Goal: Obtain resource: Download file/media

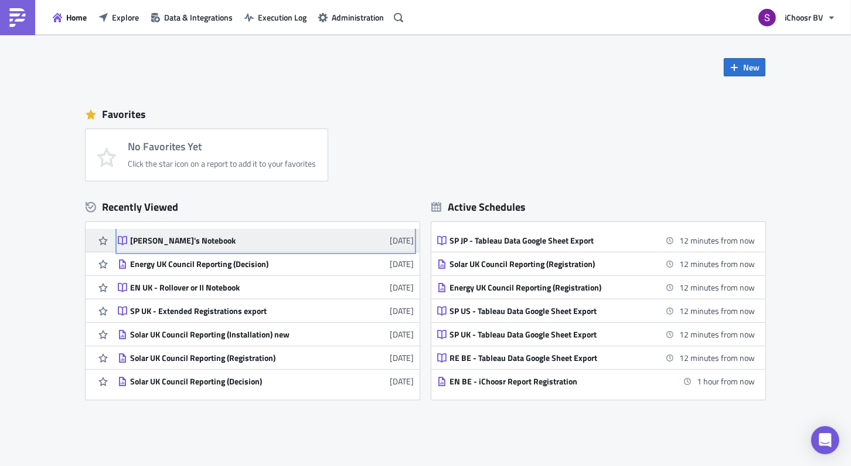
click at [185, 235] on link "[PERSON_NAME]'s Notebook [DATE]" at bounding box center [266, 240] width 296 height 23
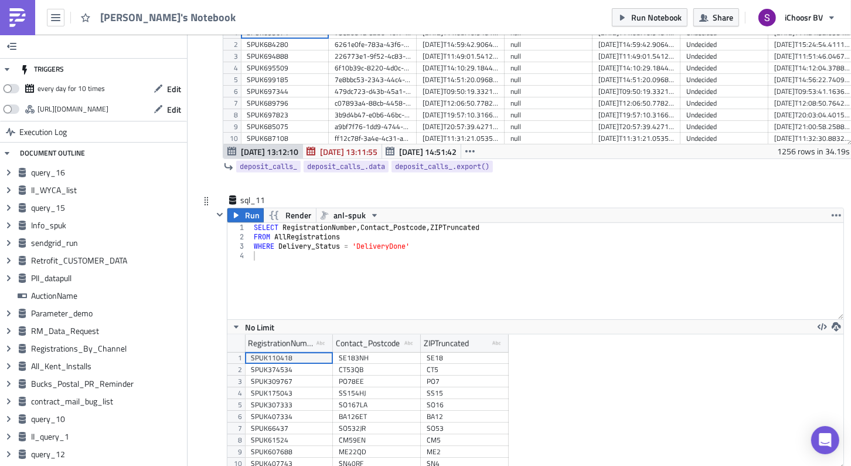
click at [497, 223] on div "SELECT RegistrationNumber , Contact_Postcode , ZIPTruncated FROM AllRegistratio…" at bounding box center [548, 280] width 592 height 115
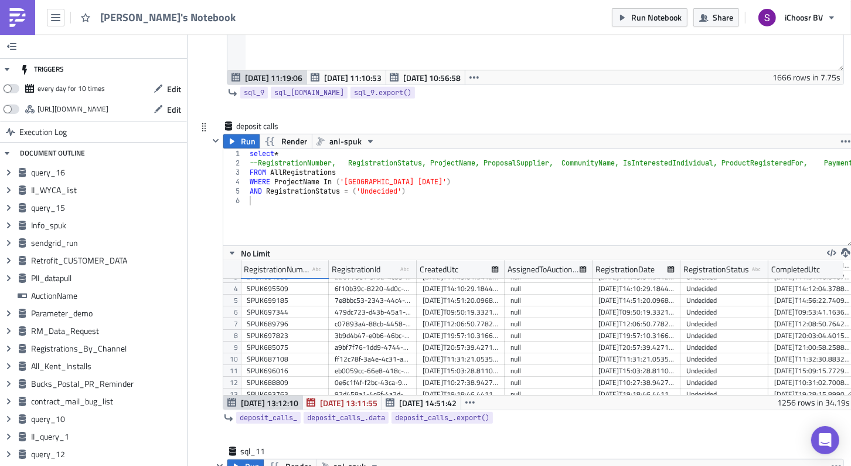
type textarea "SELECT RegistrationNumber, Contact_Postcode, ZIPTruncated,"
type textarea "--RegistrationNumber, RegistrationStatus, ProjectName, ProposalSupplier, Commun…"
drag, startPoint x: 558, startPoint y: 128, endPoint x: 489, endPoint y: 127, distance: 69.2
click at [489, 149] on div "select * --RegistrationNumber, RegistrationStatus, ProjectName, ProposalSupplie…" at bounding box center [572, 201] width 650 height 105
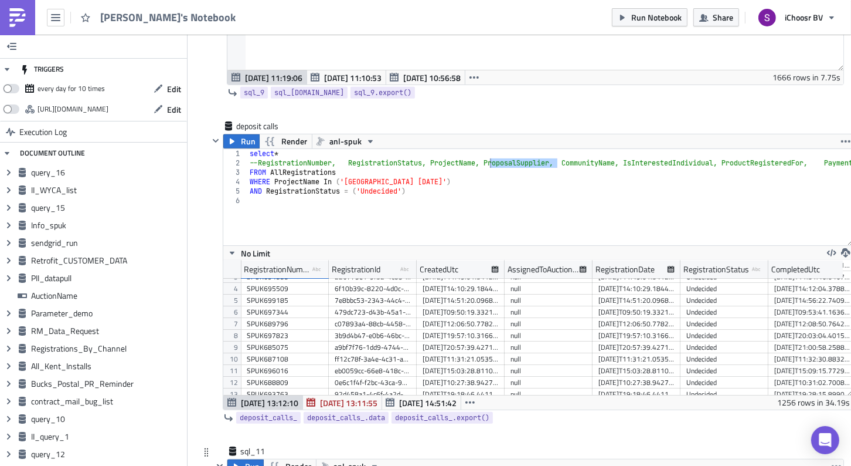
paste textarea "ProposalSupplier"
type textarea "SELECT RegistrationNumber, Contact_Postcode, ZIPTruncated, ProposalSupplier"
type textarea "WHERE ProjectName In ('[GEOGRAPHIC_DATA] [DATE]')"
drag, startPoint x: 321, startPoint y: 148, endPoint x: 276, endPoint y: 148, distance: 44.6
click at [276, 149] on div "select * --RegistrationNumber, RegistrationStatus, ProjectName, ProposalSupplie…" at bounding box center [572, 201] width 650 height 105
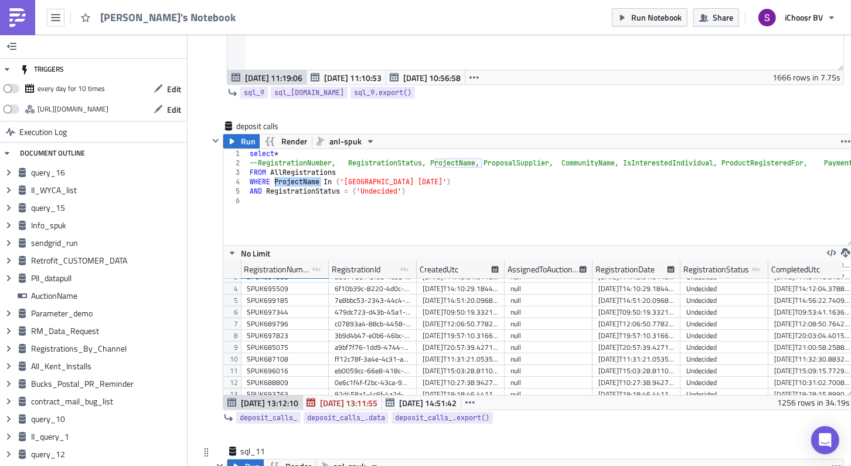
paste textarea "ProjectName"
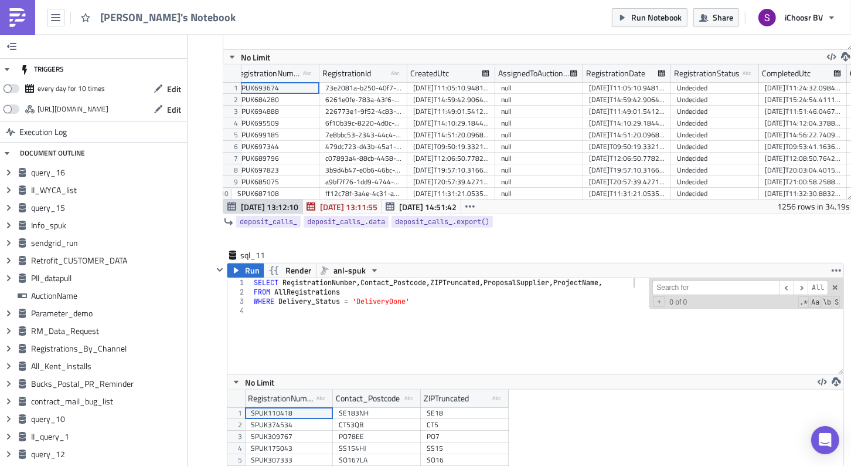
click at [208, 201] on div "deposit calls Run Render anl-spuk WHERE ProjectName In ('[GEOGRAPHIC_DATA] [DAT…" at bounding box center [521, 86] width 645 height 325
click at [640, 278] on div "SELECT RegistrationNumber , Contact_Postcode , ZIPTruncated , ProposalSupplier …" at bounding box center [548, 335] width 592 height 115
paste textarea "Delivery_InstallationDate"
click at [839, 283] on span at bounding box center [836, 287] width 8 height 8
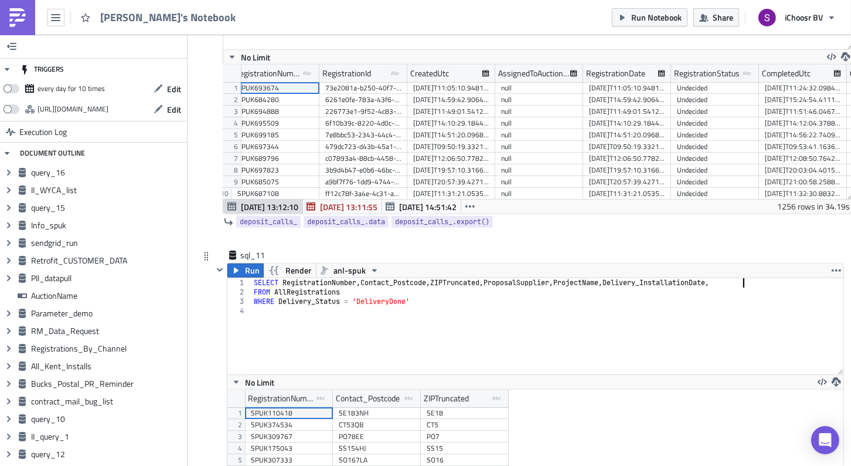
scroll to position [0, 40]
paste textarea "Product_ChosenNumberOfPanels"
click at [252, 278] on div "SELECT RegistrationNumber , Contact_Postcode , ZIPTruncated , ProposalSupplier …" at bounding box center [531, 330] width 625 height 105
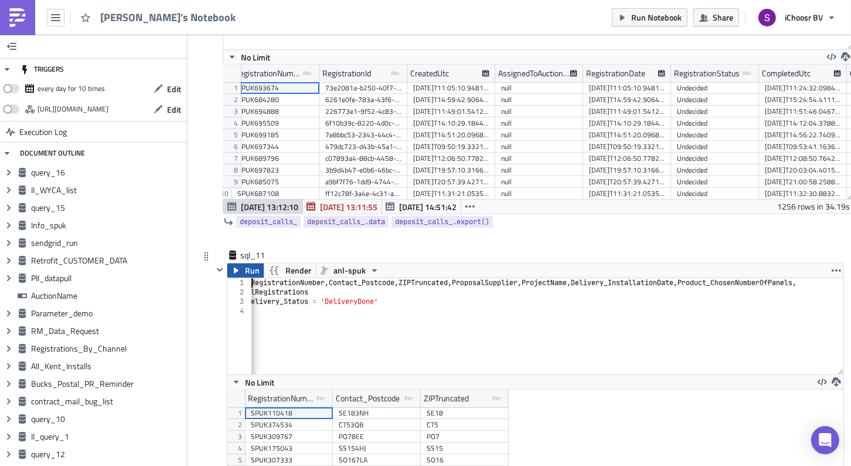
click at [245, 263] on span "Run" at bounding box center [252, 270] width 15 height 14
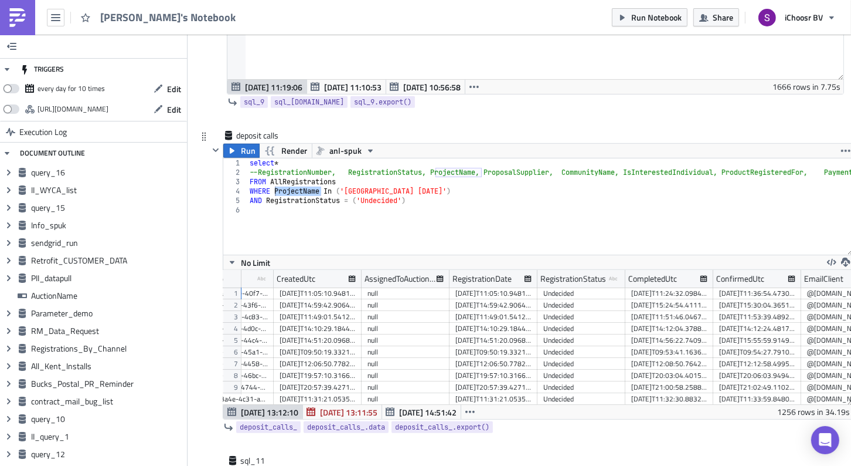
scroll to position [8123, 0]
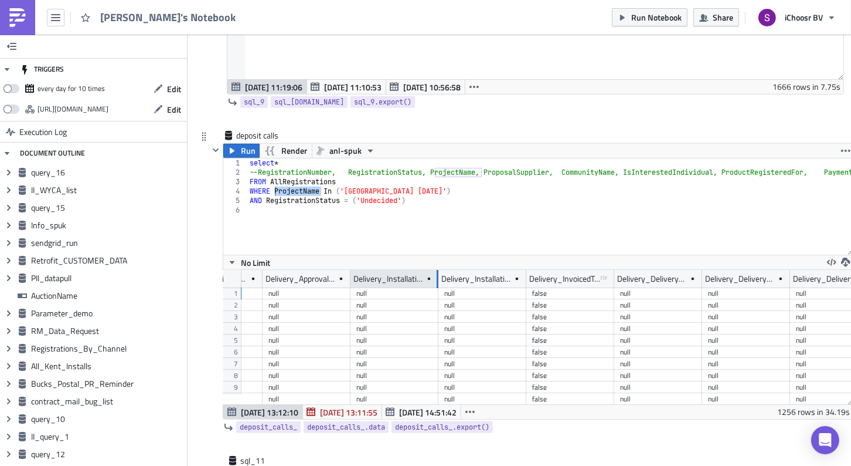
drag, startPoint x: 436, startPoint y: 243, endPoint x: 459, endPoint y: 243, distance: 22.9
click at [439, 270] on div at bounding box center [437, 279] width 3 height 18
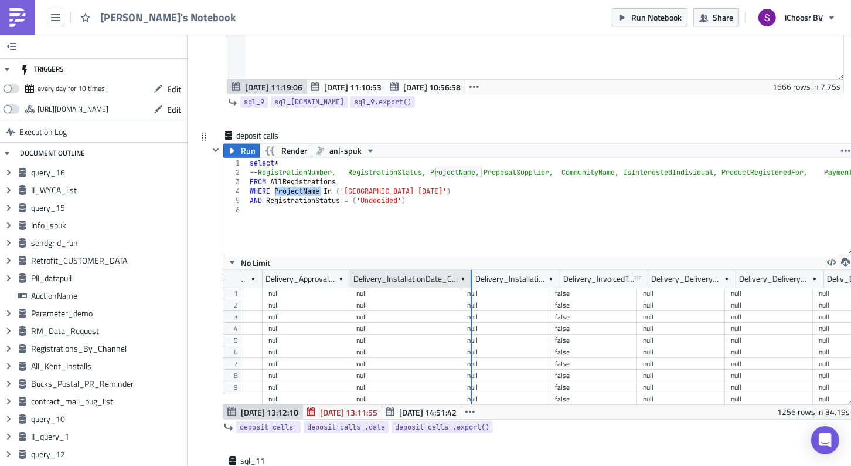
drag, startPoint x: 459, startPoint y: 243, endPoint x: 471, endPoint y: 243, distance: 12.3
click at [471, 270] on div at bounding box center [471, 279] width 3 height 18
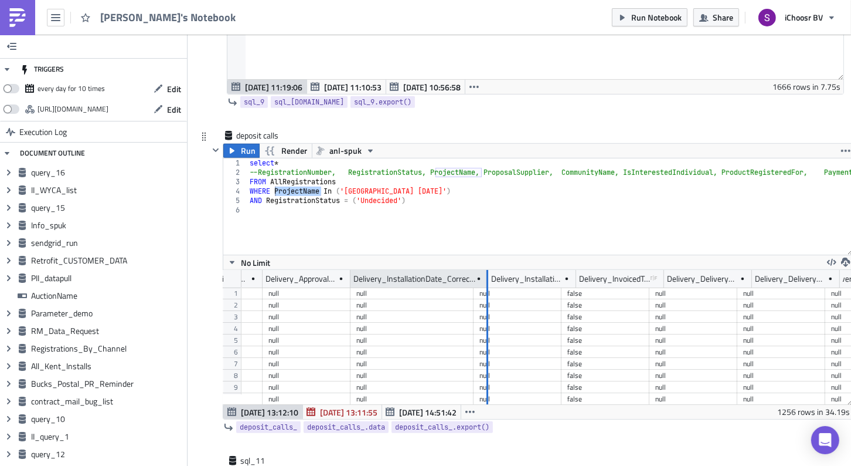
drag, startPoint x: 471, startPoint y: 243, endPoint x: 508, endPoint y: 243, distance: 36.9
click at [488, 270] on div at bounding box center [487, 279] width 3 height 18
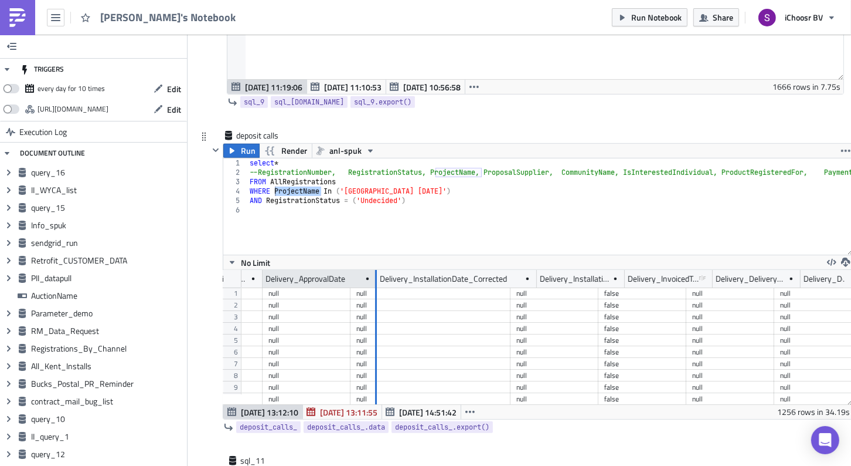
drag, startPoint x: 350, startPoint y: 241, endPoint x: 417, endPoint y: 242, distance: 67.4
click at [377, 270] on div at bounding box center [376, 279] width 2 height 18
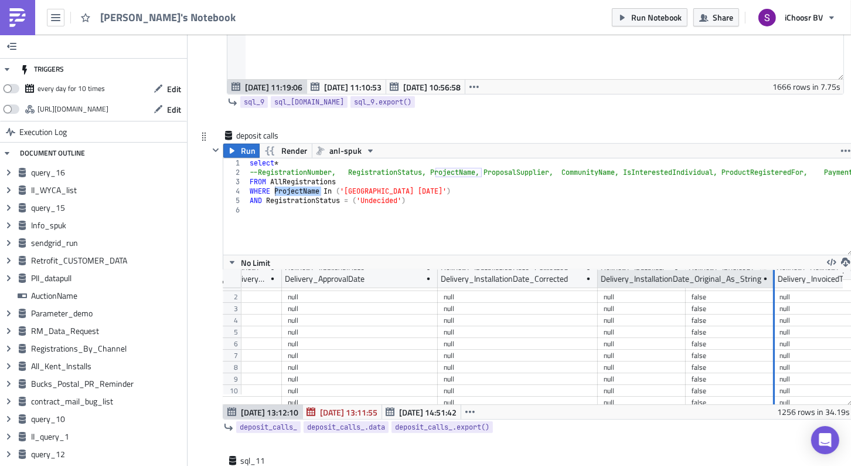
drag, startPoint x: 685, startPoint y: 240, endPoint x: 775, endPoint y: 239, distance: 89.7
click at [775, 270] on div at bounding box center [774, 279] width 2 height 18
click at [775, 270] on div at bounding box center [775, 279] width 2 height 18
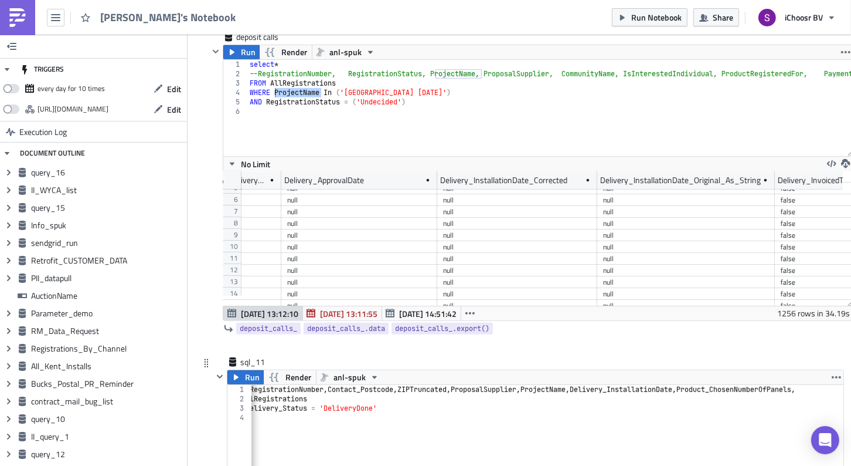
click at [706, 385] on div "SELECT RegistrationNumber , Contact_Postcode , ZIPTruncated , ProposalSupplier …" at bounding box center [531, 437] width 625 height 105
click at [236, 374] on icon "button" at bounding box center [236, 377] width 5 height 6
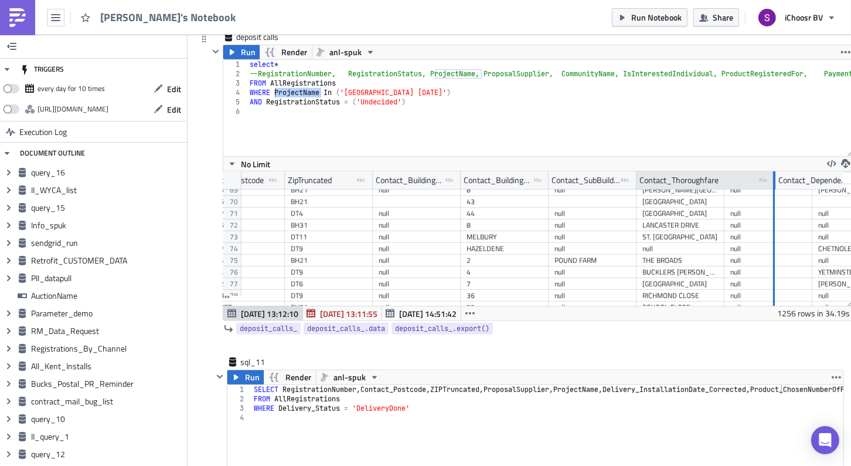
drag, startPoint x: 721, startPoint y: 143, endPoint x: 771, endPoint y: 143, distance: 49.3
click at [773, 171] on div at bounding box center [774, 180] width 3 height 18
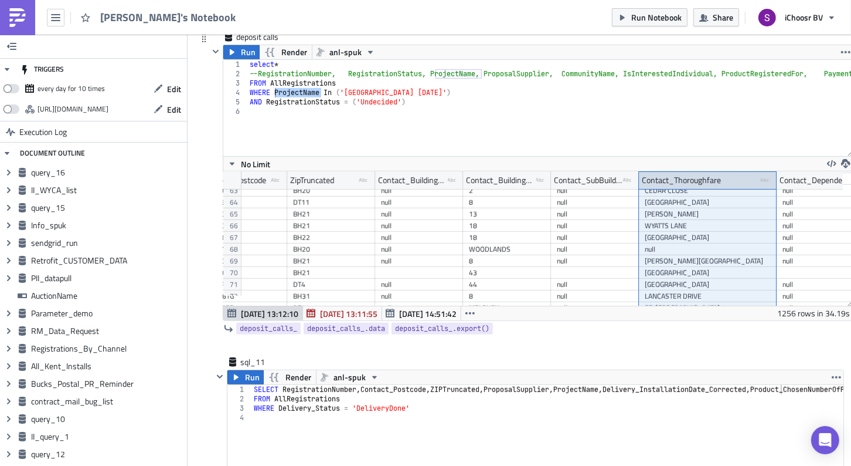
drag, startPoint x: 721, startPoint y: 144, endPoint x: 685, endPoint y: 144, distance: 36.4
click at [684, 171] on div "Contact_Thoroughfare type-text Created with Sketch." at bounding box center [708, 180] width 138 height 18
click at [500, 385] on div "SELECT RegistrationNumber , Contact_Postcode , ZIPTruncated , ProposalSupplier …" at bounding box center [585, 437] width 667 height 105
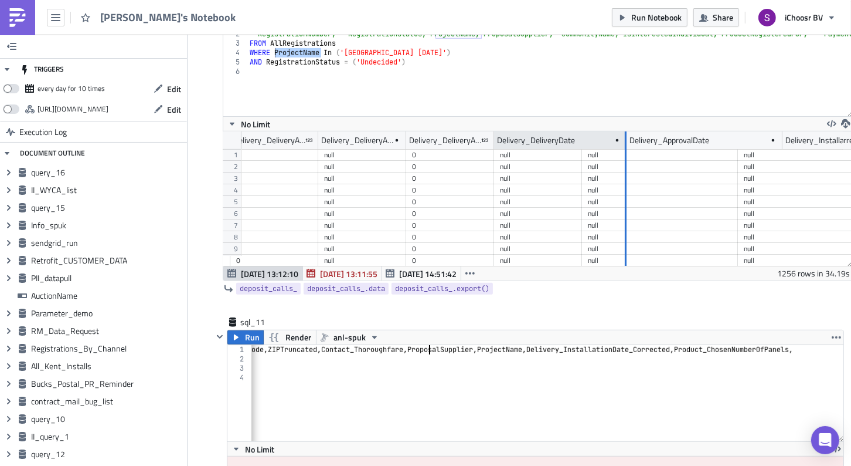
drag, startPoint x: 579, startPoint y: 108, endPoint x: 623, endPoint y: 108, distance: 44.6
click at [624, 131] on div at bounding box center [625, 140] width 3 height 18
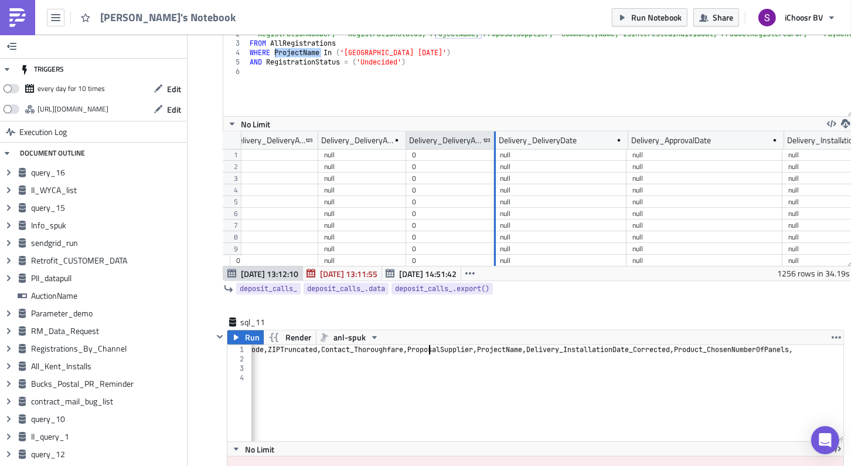
click at [495, 131] on div at bounding box center [495, 140] width 2 height 18
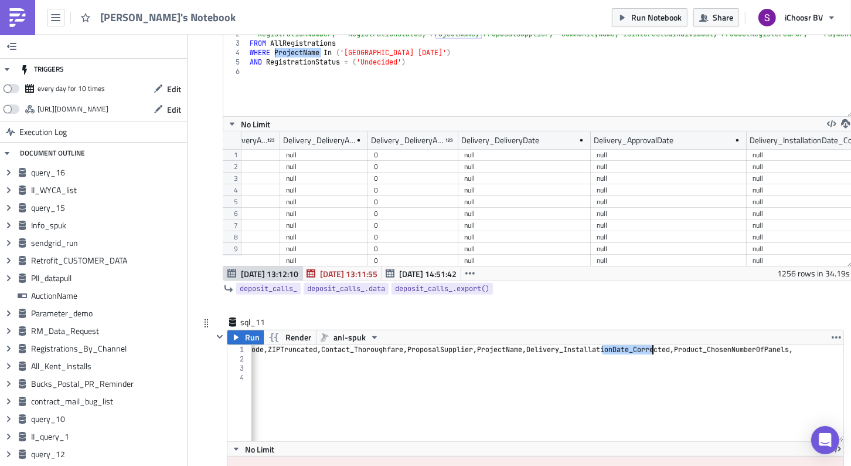
drag, startPoint x: 603, startPoint y: 314, endPoint x: 652, endPoint y: 315, distance: 49.3
click at [652, 345] on div "SELECT RegistrationNumber , Contact_Postcode , ZIPTruncated , Contact_Thoroughf…" at bounding box center [469, 397] width 760 height 105
drag, startPoint x: 692, startPoint y: 315, endPoint x: 733, endPoint y: 317, distance: 41.1
click at [735, 345] on div "SELECT RegistrationNumber , Contact_Postcode , ZIPTruncated , Contact_Thoroughf…" at bounding box center [501, 397] width 743 height 105
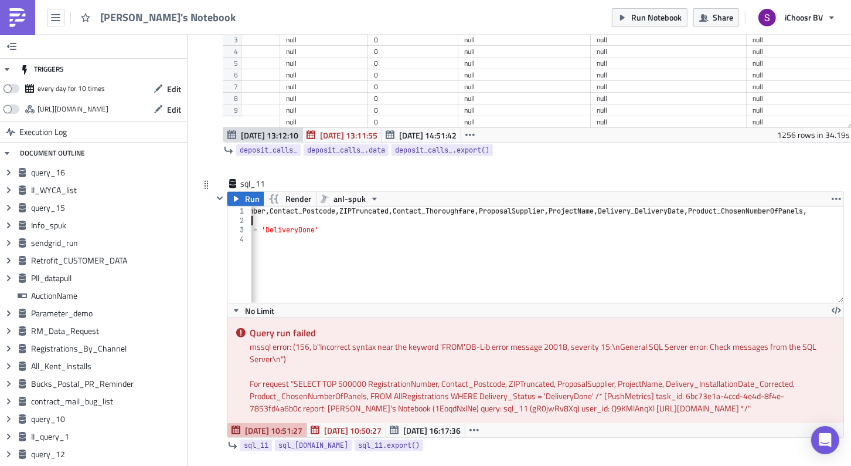
click at [836, 206] on div "SELECT RegistrationNumber , Contact_Postcode , ZIPTruncated , Contact_Thoroughf…" at bounding box center [511, 258] width 701 height 105
click at [367, 206] on div "SELECT RegistrationNumber , Contact_Postcode , ZIPTruncated , Contact_Thoroughf…" at bounding box center [602, 258] width 701 height 105
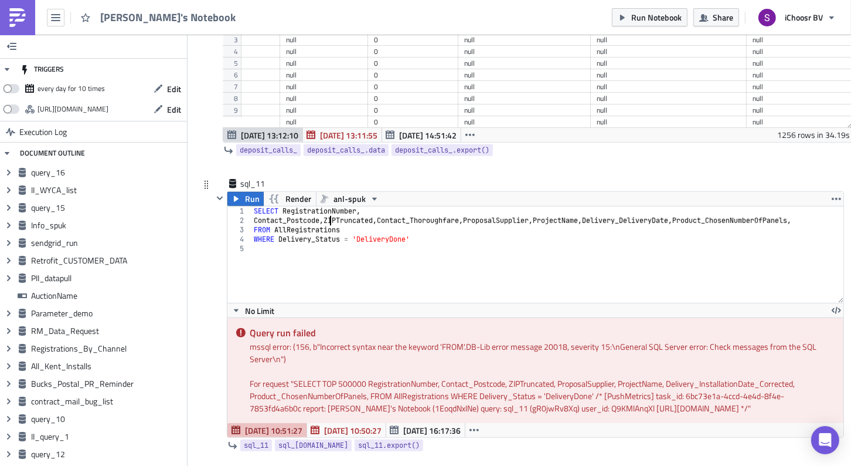
click at [331, 206] on div "SELECT RegistrationNumber , Contact_Postcode , ZIPTruncated , Contact_Thoroughf…" at bounding box center [548, 263] width 592 height 115
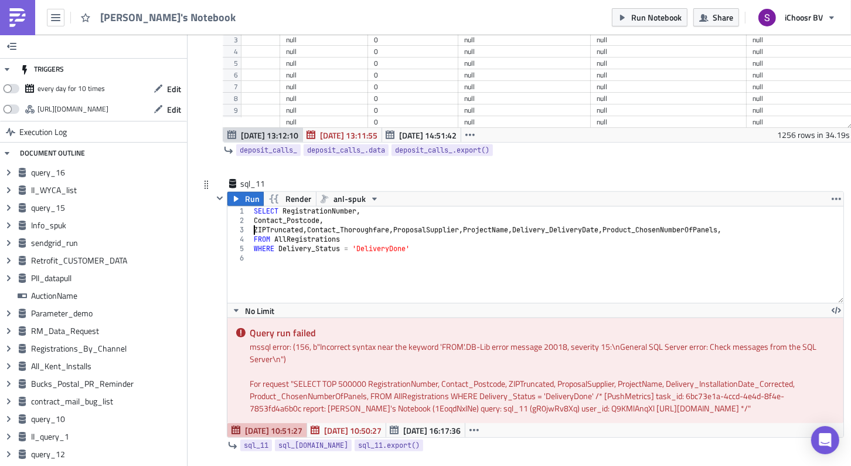
click at [311, 206] on div "SELECT RegistrationNumber , Contact_Postcode , ZIPTruncated , Contact_Thoroughf…" at bounding box center [548, 263] width 592 height 115
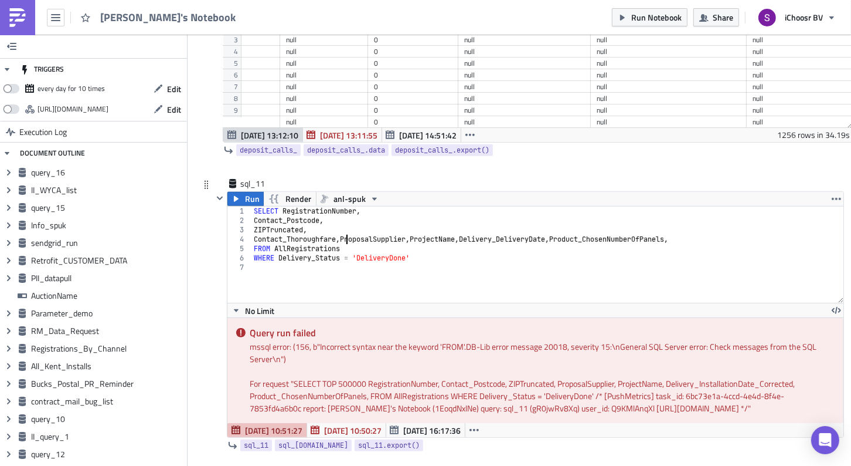
click at [345, 206] on div "SELECT RegistrationNumber , Contact_Postcode , ZIPTruncated , Contact_Thoroughf…" at bounding box center [548, 263] width 592 height 115
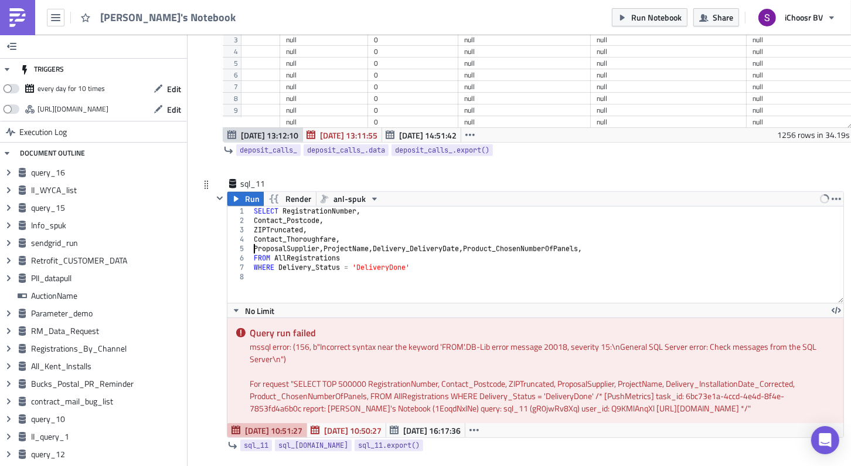
click at [332, 212] on div "SELECT RegistrationNumber , Contact_Postcode , ZIPTruncated , Contact_Thoroughf…" at bounding box center [548, 263] width 592 height 115
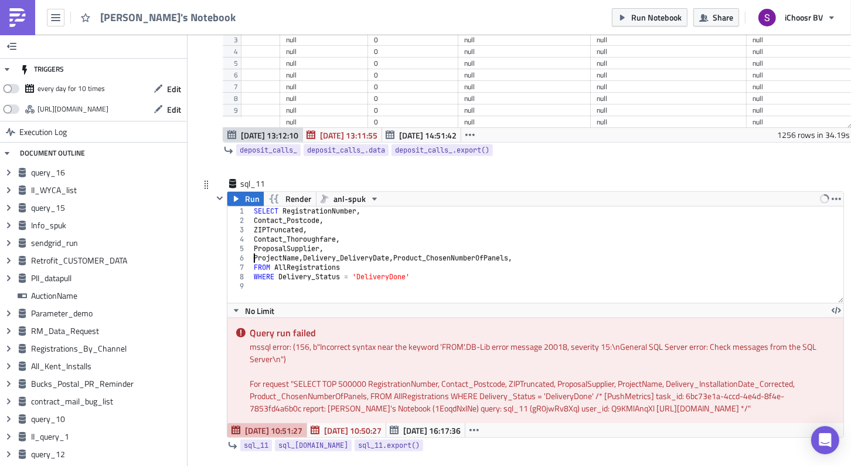
click at [308, 222] on div "SELECT RegistrationNumber , Contact_Postcode , ZIPTruncated , Contact_Thoroughf…" at bounding box center [548, 263] width 592 height 115
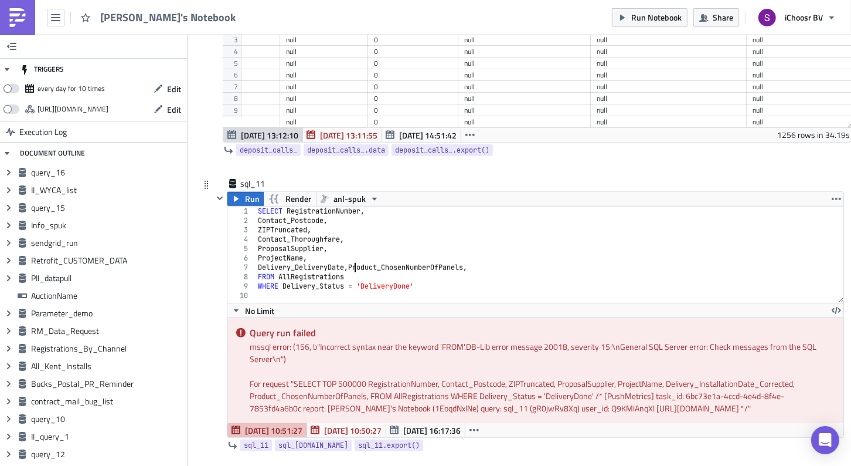
click at [354, 232] on div "SELECT RegistrationNumber , Contact_Postcode , ZIPTruncated , Contact_Thoroughf…" at bounding box center [550, 263] width 589 height 115
click at [398, 246] on div "SELECT RegistrationNumber , Contact_Postcode , ZIPTruncated , Contact_Thoroughf…" at bounding box center [545, 263] width 579 height 115
click at [393, 245] on div "SELECT RegistrationNumber , Contact_Postcode , ZIPTruncated , Contact_Thoroughf…" at bounding box center [545, 263] width 579 height 115
type textarea "Product_ChosenNumberOfPanels"
click at [245, 192] on span "Run" at bounding box center [252, 199] width 15 height 14
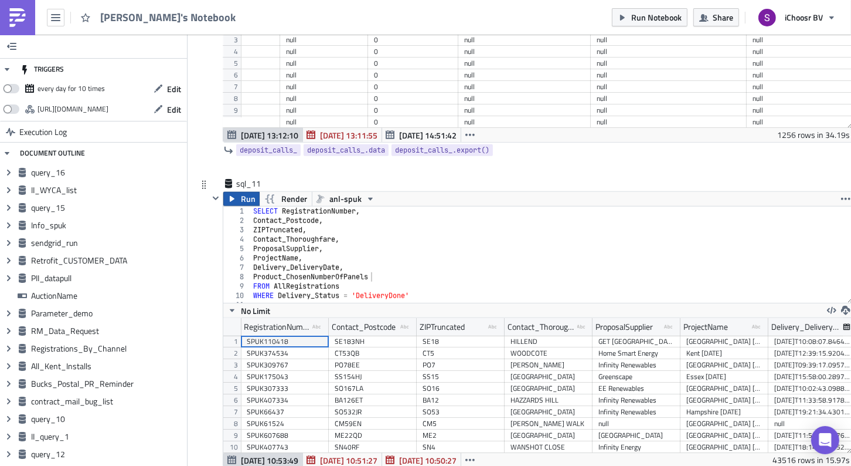
scroll to position [134, 630]
click at [833, 306] on icon "button" at bounding box center [831, 310] width 9 height 9
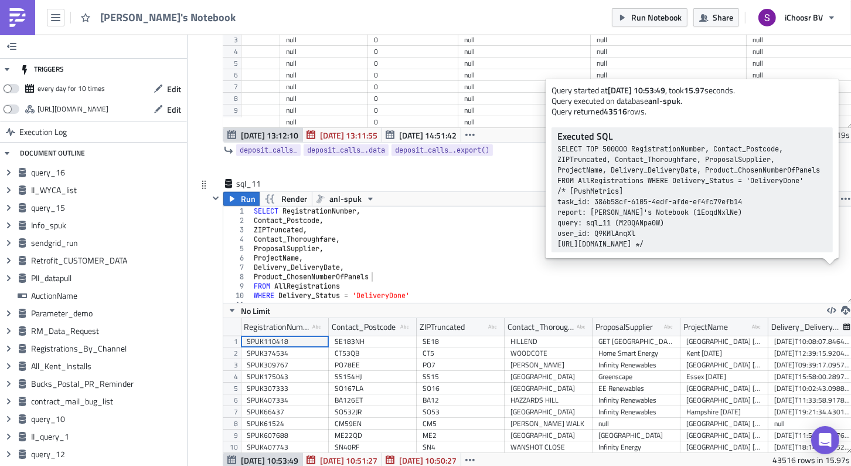
click at [509, 239] on div "SELECT RegistrationNumber , Contact_Postcode , ZIPTruncated , Contact_Thoroughf…" at bounding box center [548, 263] width 592 height 115
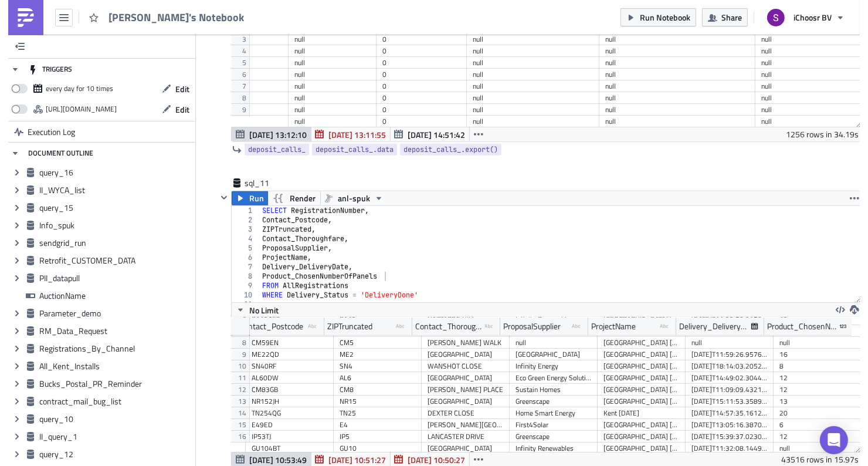
scroll to position [0, 100]
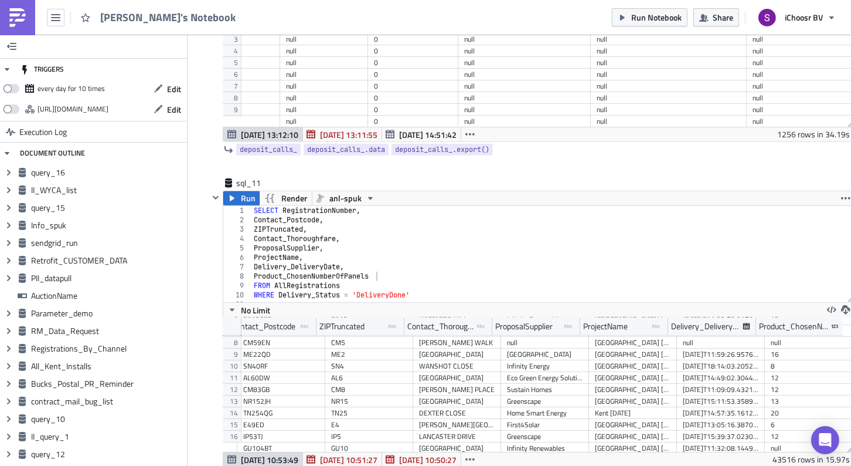
click at [643, 191] on div "Run Render anl-spuk" at bounding box center [538, 198] width 630 height 14
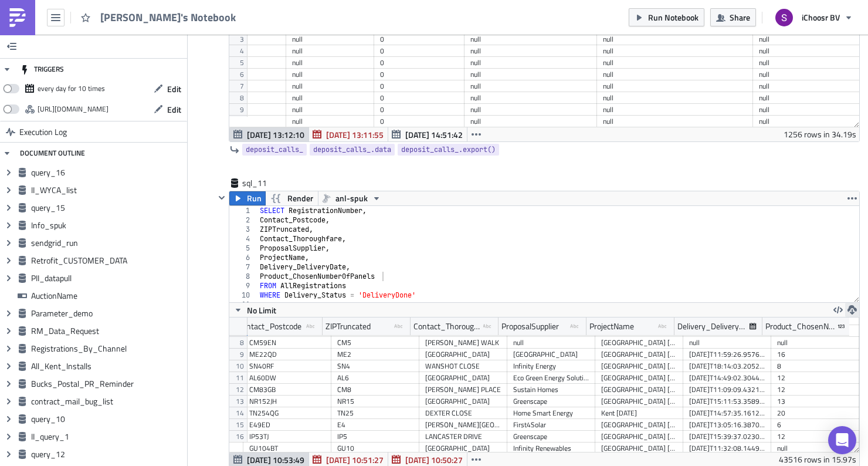
click at [849, 305] on icon "button" at bounding box center [851, 309] width 9 height 9
click at [775, 229] on div "CSV" at bounding box center [801, 228] width 91 height 12
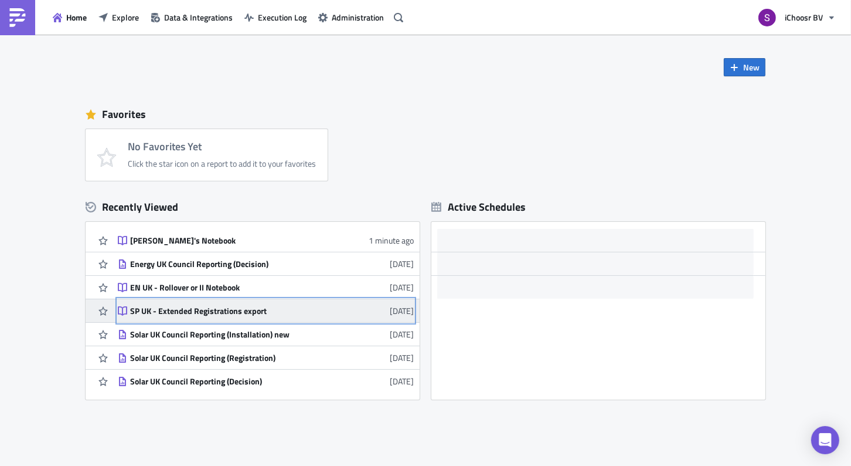
click at [185, 306] on div "SP UK - Extended Registrations export" at bounding box center [232, 311] width 205 height 11
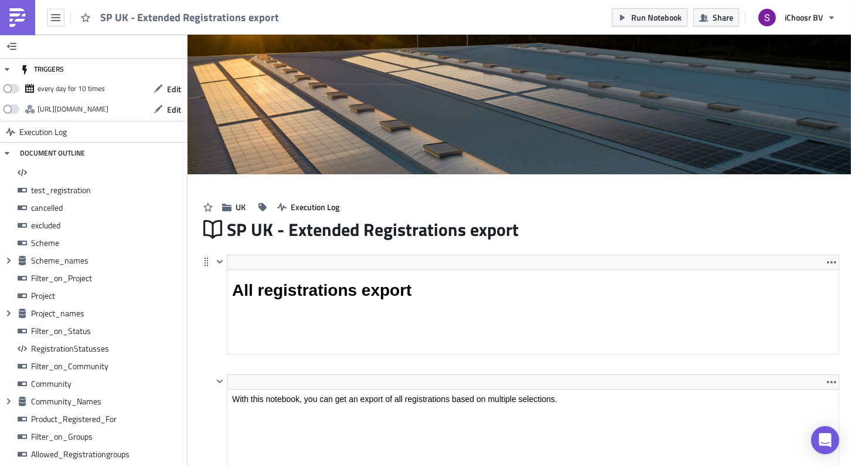
scroll to position [134, 612]
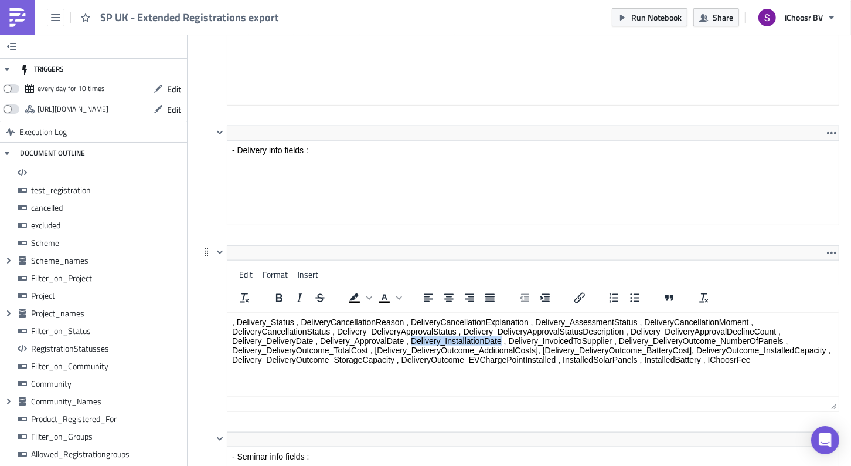
drag, startPoint x: 412, startPoint y: 342, endPoint x: 500, endPoint y: 343, distance: 88.6
click at [500, 343] on p ", Delivery_Status , DeliveryCancellationReason , DeliveryCancellationExplanatio…" at bounding box center [533, 340] width 602 height 47
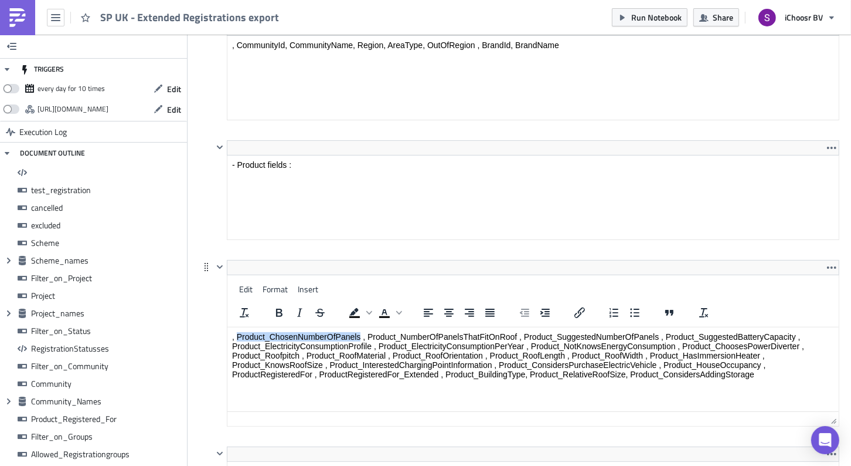
drag, startPoint x: 238, startPoint y: 335, endPoint x: 361, endPoint y: 339, distance: 122.6
click at [361, 339] on p ", Product_ChosenNumberOfPanels , Product_NumberOfPanelsThatFitOnRoof , Product_…" at bounding box center [533, 355] width 602 height 47
copy p "Product_ChosenNumberOfPanels"
